Goal: Task Accomplishment & Management: Use online tool/utility

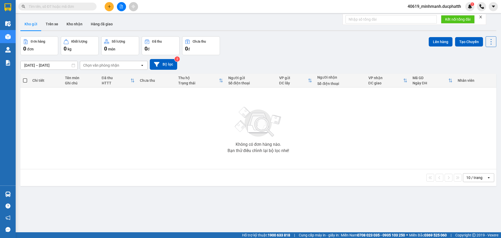
click at [443, 5] on span "40619_minhmanh.ducphatth" at bounding box center [434, 6] width 62 height 7
click at [426, 17] on span "Đăng xuất" at bounding box center [436, 16] width 51 height 6
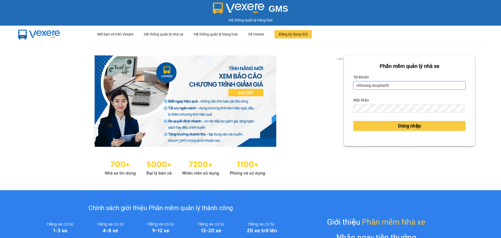
click at [368, 86] on input "nhhoang.ducphatth" at bounding box center [409, 85] width 112 height 8
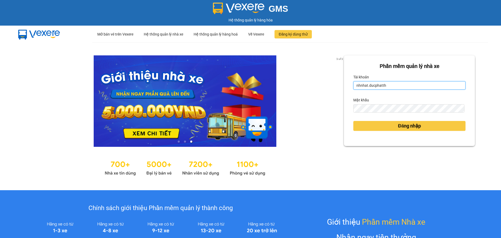
type input "nhnhat.ducphatth"
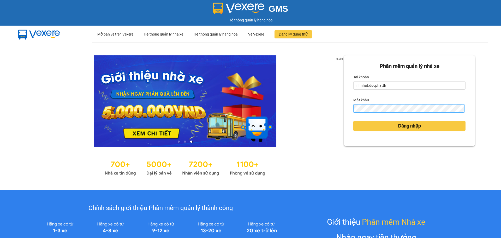
click at [344, 107] on div "Phần mềm quản lý nhà xe Tài khoản nhnhat.ducphatth Mật khẩu Đăng nhập" at bounding box center [409, 100] width 131 height 91
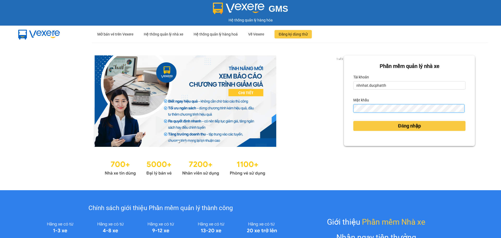
click at [353, 121] on button "Đăng nhập" at bounding box center [409, 126] width 112 height 10
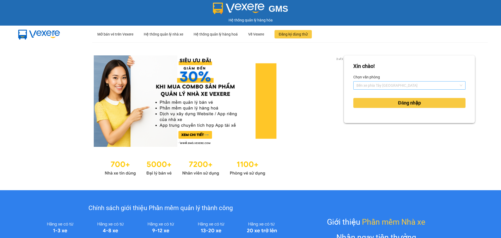
click at [385, 85] on span "Bến xe phía Tây Thanh Hóa" at bounding box center [409, 85] width 106 height 8
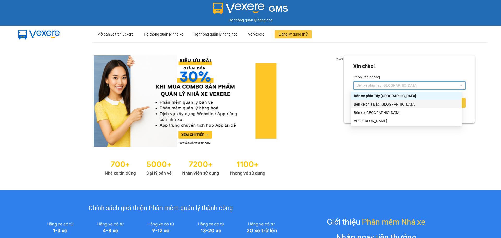
click at [379, 102] on div "Bến xe phía Bắc [GEOGRAPHIC_DATA]" at bounding box center [406, 104] width 105 height 6
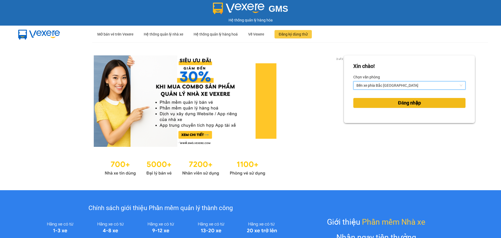
click at [395, 107] on button "Đăng nhập" at bounding box center [409, 103] width 112 height 10
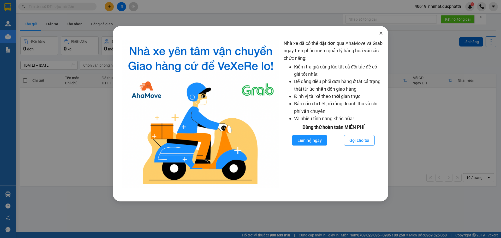
click at [382, 35] on icon "close" at bounding box center [381, 33] width 4 height 4
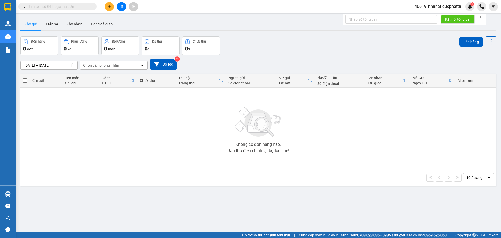
click at [121, 7] on icon "file-add" at bounding box center [121, 7] width 4 height 4
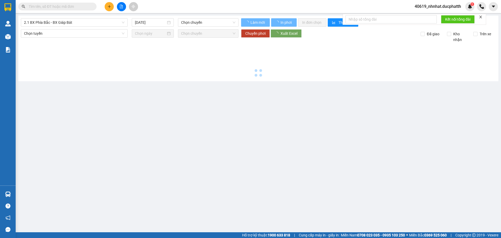
type input "12/10/2025"
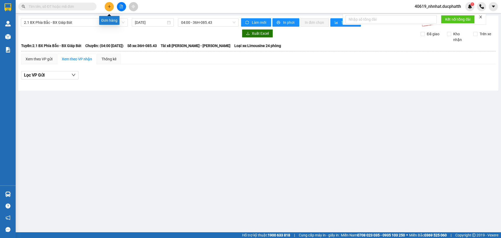
click at [110, 7] on icon "plus" at bounding box center [109, 7] width 4 height 4
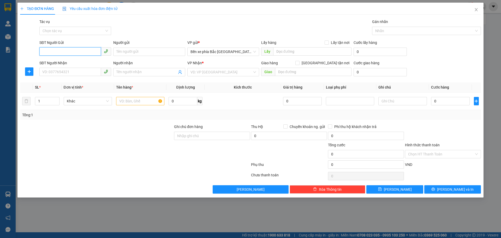
click at [73, 52] on input "SĐT Người Gửi" at bounding box center [70, 51] width 62 height 8
type input "0936489111"
click at [142, 56] on div "Người gửi Tên người gửi" at bounding box center [149, 49] width 72 height 18
click at [142, 53] on input "Người gửi" at bounding box center [149, 51] width 72 height 8
drag, startPoint x: 65, startPoint y: 51, endPoint x: 39, endPoint y: 50, distance: 25.8
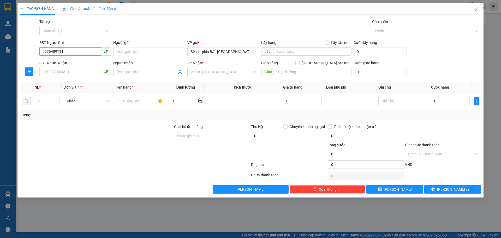
click at [39, 50] on input "0936489111" at bounding box center [70, 51] width 62 height 8
click at [139, 51] on input "Người gửi" at bounding box center [149, 51] width 72 height 8
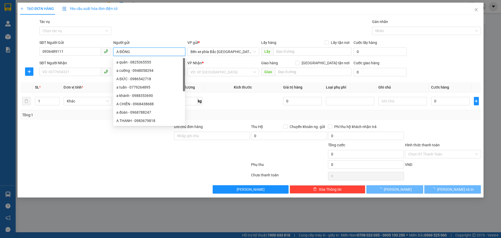
type input "A ĐÔNG"
drag, startPoint x: 76, startPoint y: 67, endPoint x: 77, endPoint y: 74, distance: 6.3
click at [76, 68] on div "SĐT Người Nhận VD: 0377654321" at bounding box center [75, 69] width 72 height 18
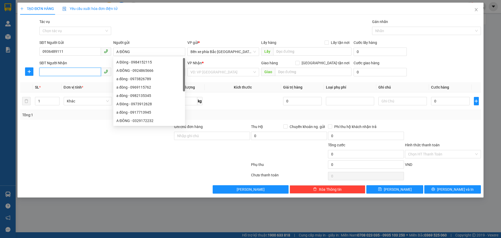
click at [77, 74] on input "SĐT Người Nhận" at bounding box center [70, 72] width 62 height 8
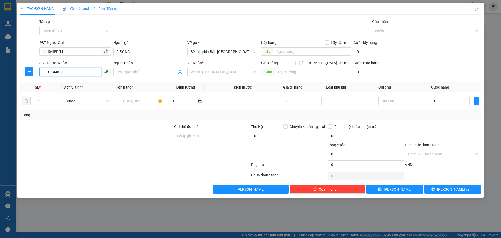
type input "0901744828"
click at [150, 73] on input "Người nhận" at bounding box center [146, 72] width 60 height 6
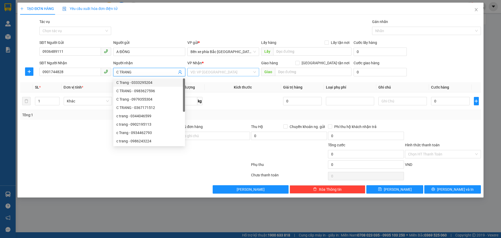
type input "C TRANG"
click at [214, 70] on input "search" at bounding box center [221, 72] width 62 height 8
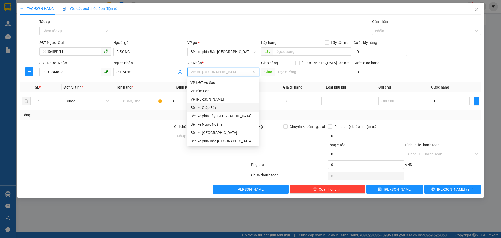
click at [210, 107] on div "Bến xe Giáp Bát" at bounding box center [222, 108] width 65 height 6
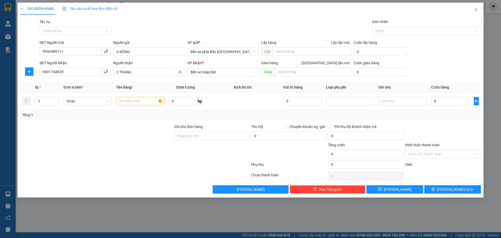
click at [312, 76] on div "Giao" at bounding box center [306, 72] width 90 height 8
click at [299, 63] on input "Giao tận nơi" at bounding box center [297, 63] width 4 height 4
checkbox input "true"
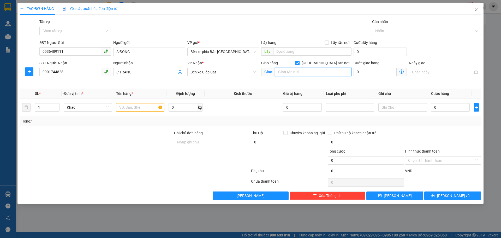
click at [317, 73] on input "text" at bounding box center [313, 72] width 76 height 8
click at [135, 106] on input "text" at bounding box center [140, 107] width 48 height 8
type input "1 THÙNG XỐP ĐỒ ĂN"
click at [323, 74] on input "text" at bounding box center [313, 72] width 76 height 8
click at [332, 71] on input "text" at bounding box center [313, 72] width 76 height 8
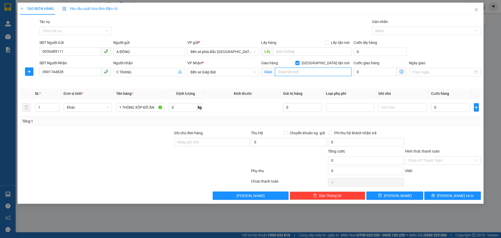
paste input "[PERSON_NAME]. 43 P. Vạn Kiếp, [GEOGRAPHIC_DATA], [GEOGRAPHIC_DATA], [GEOGRAPHI…"
type input "[PERSON_NAME]. 43 P. Vạn Kiếp, [GEOGRAPHIC_DATA], [GEOGRAPHIC_DATA], [GEOGRAPHI…"
click at [401, 70] on icon "dollar-circle" at bounding box center [401, 71] width 4 height 4
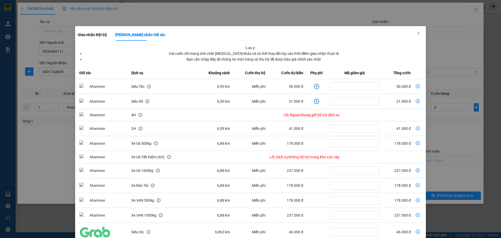
click at [315, 88] on icon "plus-circle" at bounding box center [316, 86] width 5 height 5
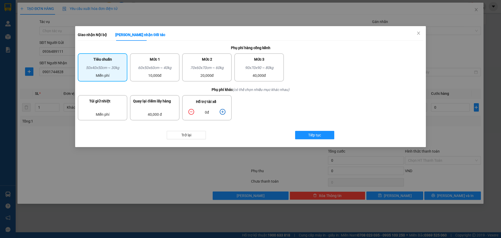
click at [224, 112] on icon "plus-circle" at bounding box center [223, 112] width 6 height 6
click at [309, 134] on span "Tiếp tục" at bounding box center [314, 135] width 13 height 6
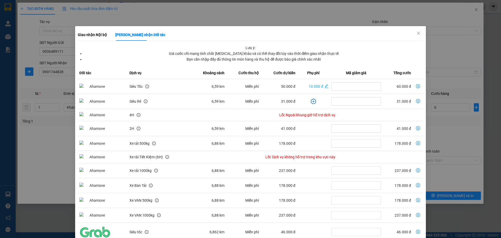
click at [416, 86] on icon "dollar-circle" at bounding box center [418, 86] width 4 height 4
type input "60.000"
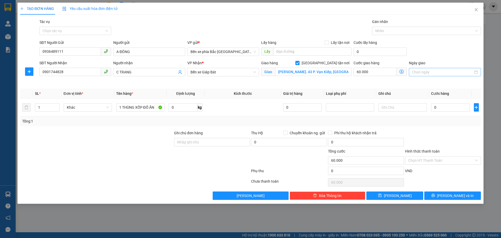
click at [427, 71] on input "Ngày giao" at bounding box center [442, 72] width 61 height 6
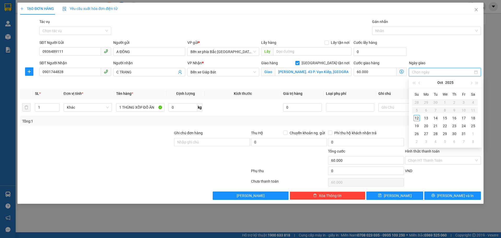
type input "12/10/2025"
click at [415, 117] on div "12" at bounding box center [416, 118] width 6 height 6
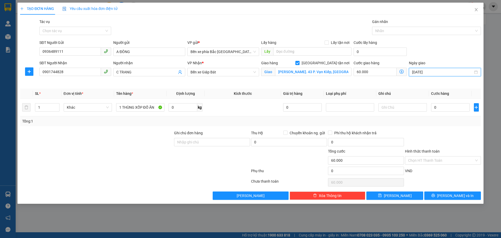
click at [398, 82] on div "Cước giao hàng 60.000 Giao nhận Nội bộ Giao nhận Đối tác Lưu ý: Giá cước chỉ ma…" at bounding box center [379, 72] width 55 height 25
click at [436, 108] on input "0" at bounding box center [450, 107] width 39 height 8
type input "4"
type input "60.004"
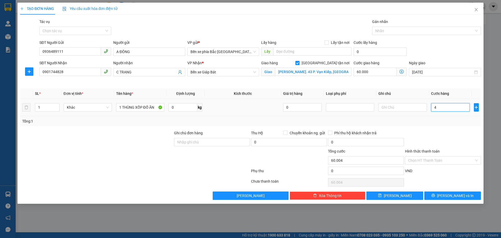
type input "40"
type input "60.040"
type input "40.000"
type input "100.000"
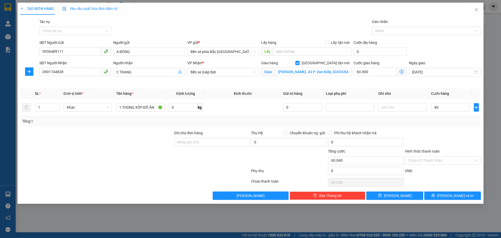
type input "100.000"
click at [434, 122] on div "Tổng: 1" at bounding box center [250, 121] width 456 height 6
click at [413, 195] on button "Lưu" at bounding box center [394, 195] width 57 height 8
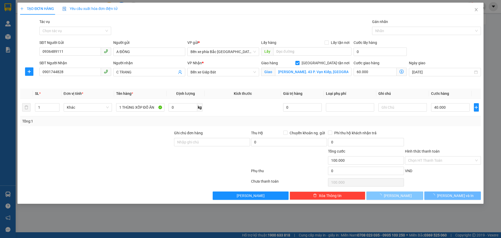
checkbox input "false"
type input "0"
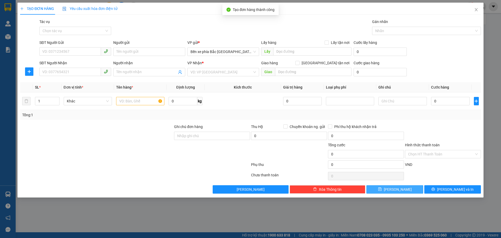
click at [404, 189] on button "Lưu" at bounding box center [394, 189] width 57 height 8
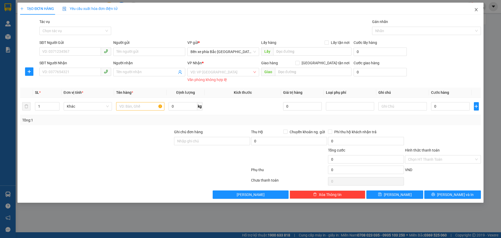
click at [479, 11] on span "Close" at bounding box center [476, 10] width 15 height 15
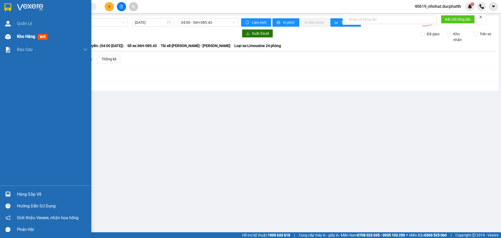
click at [23, 36] on span "Kho hàng" at bounding box center [26, 36] width 18 height 5
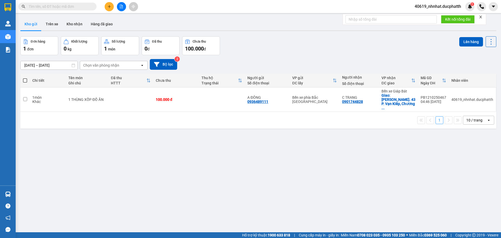
click at [26, 80] on span at bounding box center [25, 80] width 4 height 4
click at [25, 78] on input "checkbox" at bounding box center [25, 78] width 0 height 0
checkbox input "true"
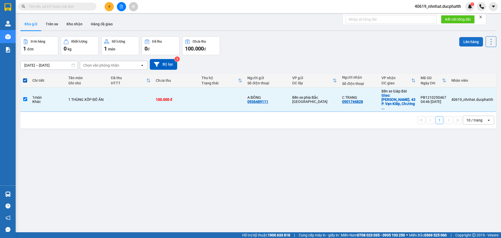
click at [473, 42] on button "Lên hàng" at bounding box center [471, 41] width 24 height 9
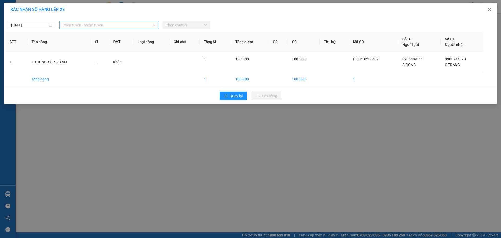
click at [96, 23] on span "Chọn tuyến - nhóm tuyến" at bounding box center [109, 25] width 93 height 8
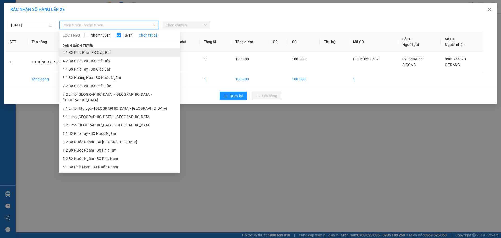
click at [94, 54] on li "2.1 BX Phía Bắc - BX Giáp Bát" at bounding box center [119, 52] width 120 height 8
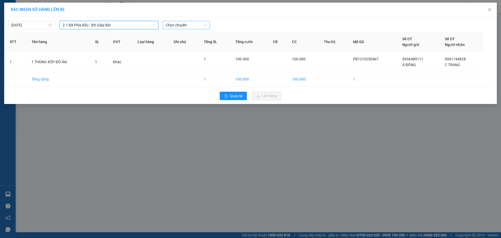
click at [184, 25] on span "Chọn chuyến" at bounding box center [186, 25] width 41 height 8
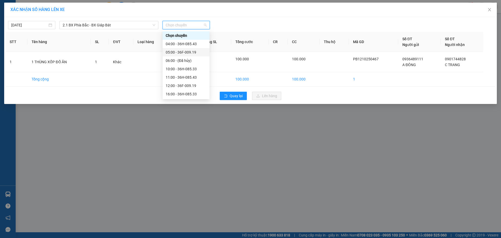
click at [177, 51] on div "05:00 - 36F-009.19" at bounding box center [186, 52] width 41 height 6
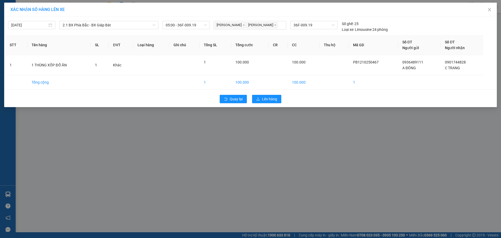
click at [281, 102] on div "Quay lại Lên hàng" at bounding box center [250, 99] width 490 height 14
click at [276, 100] on span "Lên hàng" at bounding box center [269, 99] width 15 height 6
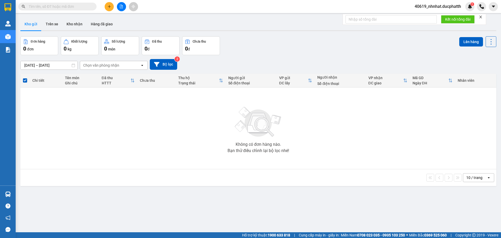
click at [122, 5] on icon "file-add" at bounding box center [121, 7] width 4 height 4
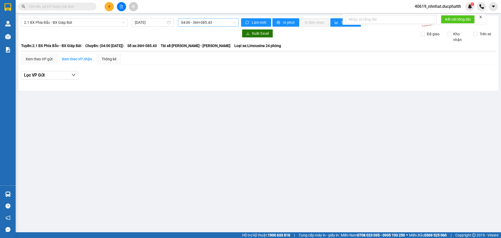
click at [196, 23] on span "04:00 - 36H-085.43" at bounding box center [208, 23] width 54 height 8
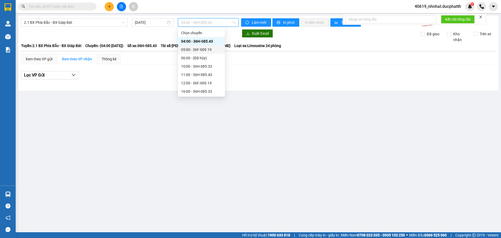
click at [192, 50] on div "05:00 - 36F-009.19" at bounding box center [201, 50] width 41 height 6
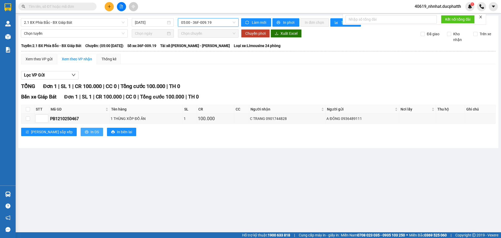
click at [81, 132] on button "In DS" at bounding box center [92, 132] width 22 height 8
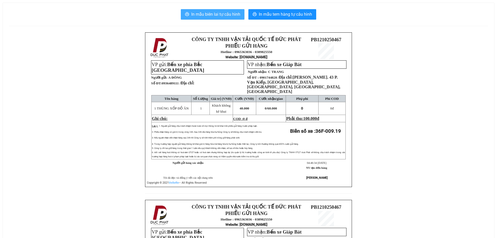
click at [219, 10] on button "In mẫu biên lai tự cấu hình" at bounding box center [213, 14] width 64 height 10
